Goal: Check status

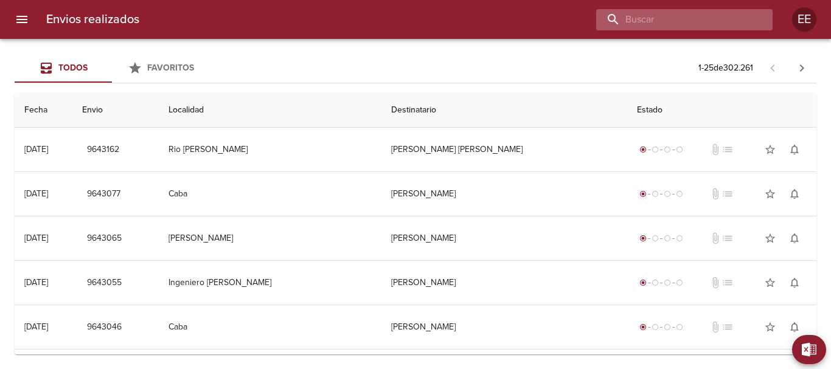
click at [685, 15] on input "buscar" at bounding box center [674, 19] width 156 height 21
paste input "[PERSON_NAME] [PERSON_NAME] ML"
type input "[PERSON_NAME] [PERSON_NAME] ML"
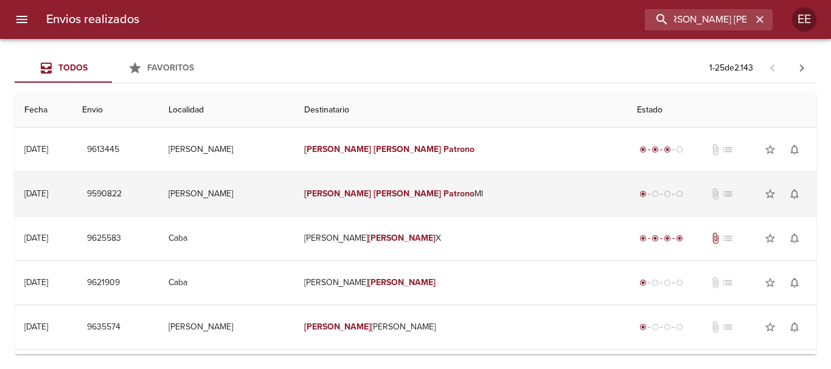
scroll to position [0, 0]
click at [540, 182] on td "[PERSON_NAME] [PERSON_NAME] [PERSON_NAME]" at bounding box center [460, 194] width 333 height 44
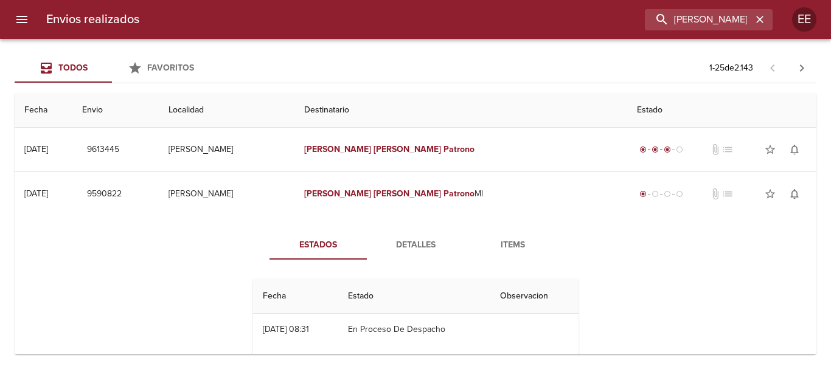
click at [788, 272] on div "Estados Detalles Items Fecha Estado Observacion 15/09 [DATE] 08:31 En Proceso D…" at bounding box center [415, 309] width 782 height 186
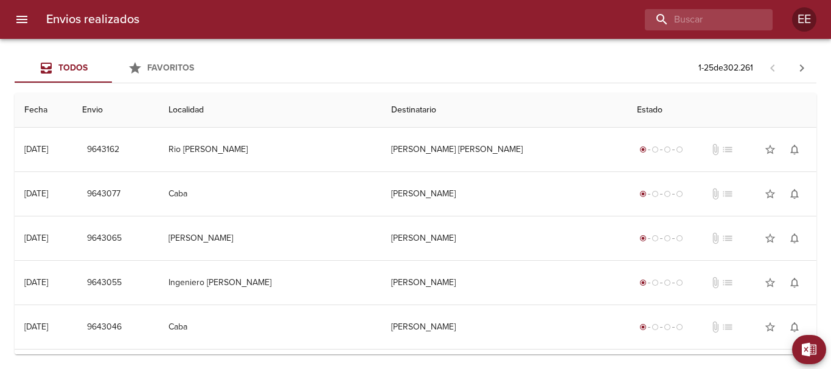
click at [695, 5] on div "Envios realizados EE" at bounding box center [415, 19] width 831 height 39
click at [688, 19] on input "buscar" at bounding box center [674, 19] width 156 height 21
paste input "CATINO JORGE OMAR"
type input "CATINO JORGE OMAR"
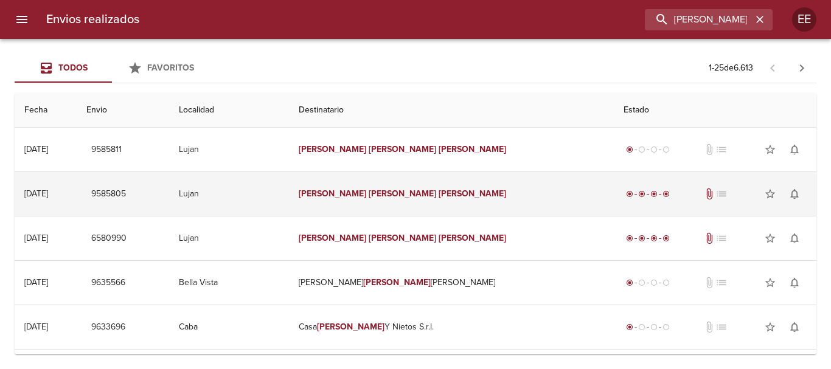
click at [285, 191] on td "Lujan" at bounding box center [229, 194] width 120 height 44
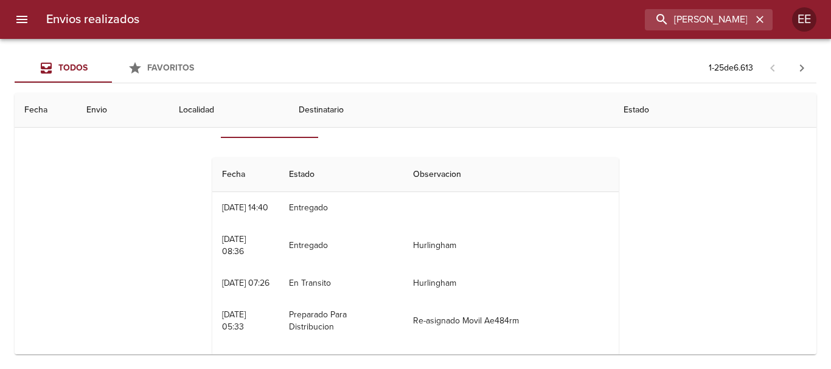
scroll to position [61, 0]
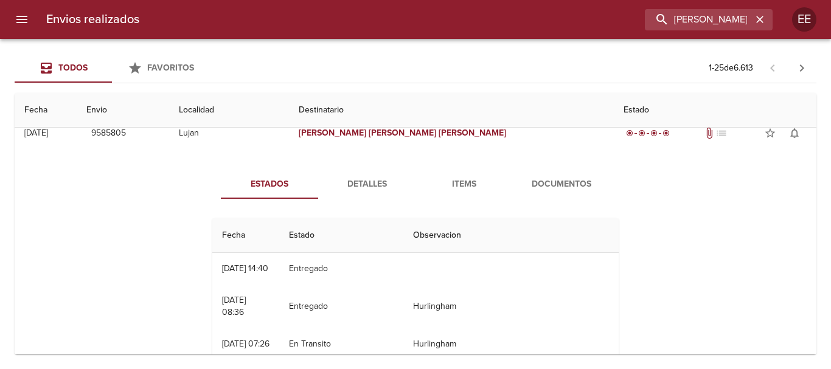
click at [345, 177] on span "Detalles" at bounding box center [366, 184] width 83 height 15
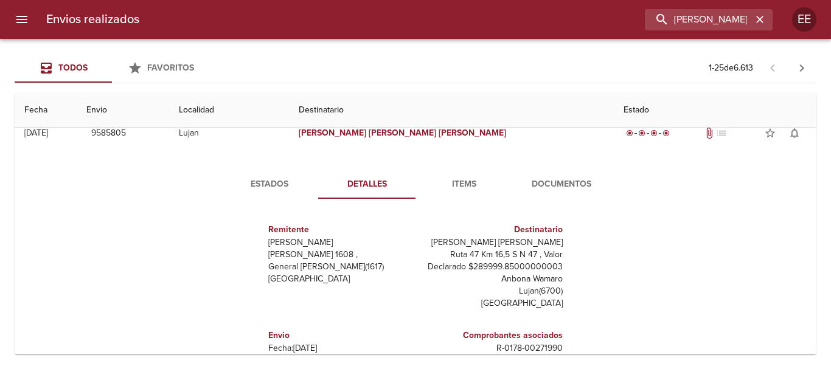
click at [563, 190] on span "Documentos" at bounding box center [561, 184] width 83 height 15
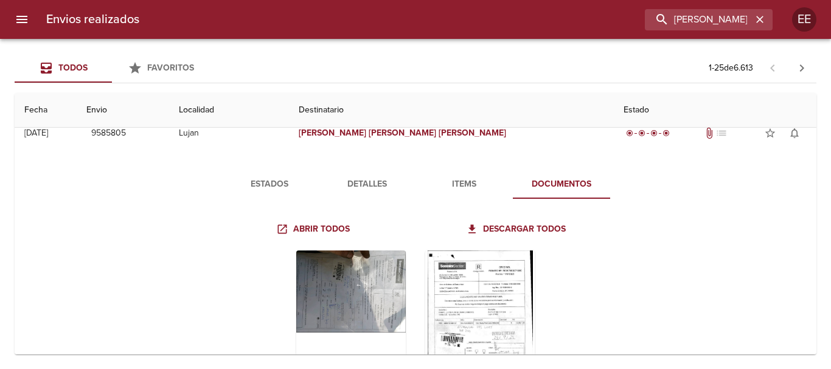
click at [433, 182] on span "Items" at bounding box center [464, 184] width 83 height 15
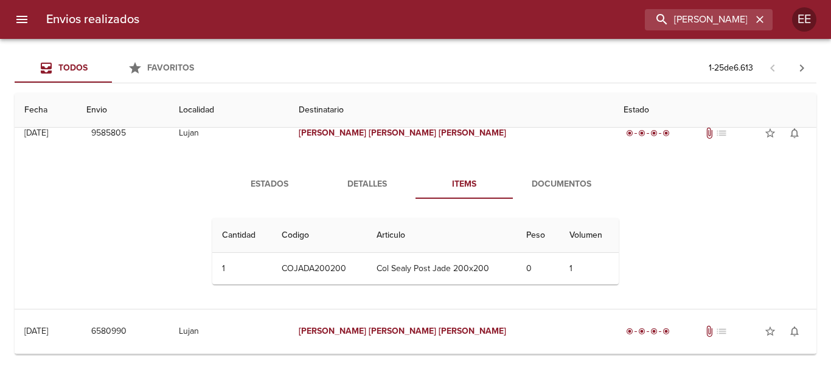
scroll to position [0, 0]
